Goal: Task Accomplishment & Management: Complete application form

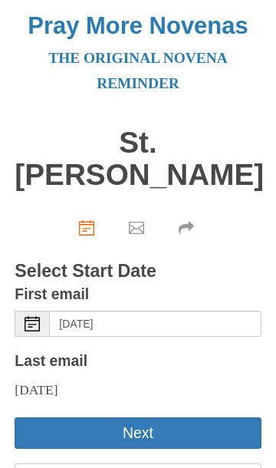
scroll to position [39, 0]
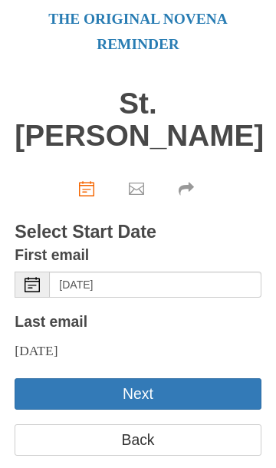
click at [139, 378] on button "Next" at bounding box center [138, 393] width 246 height 31
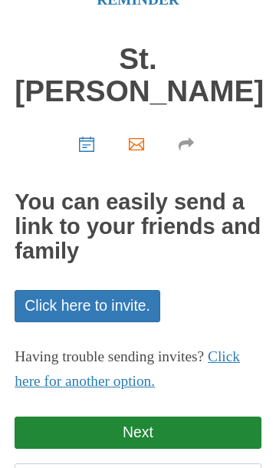
scroll to position [122, 0]
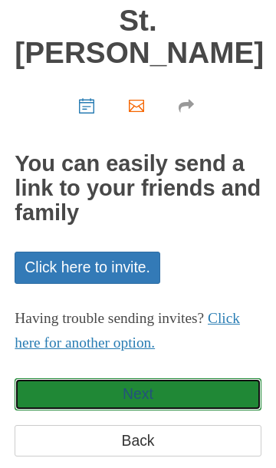
click at [172, 378] on link "Next" at bounding box center [138, 393] width 246 height 31
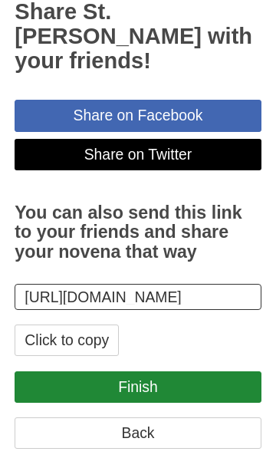
scroll to position [284, 0]
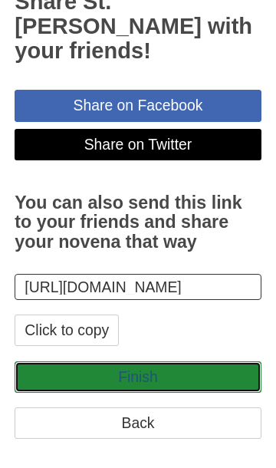
click at [157, 361] on link "Finish" at bounding box center [138, 376] width 246 height 31
